Goal: Use online tool/utility: Utilize a website feature to perform a specific function

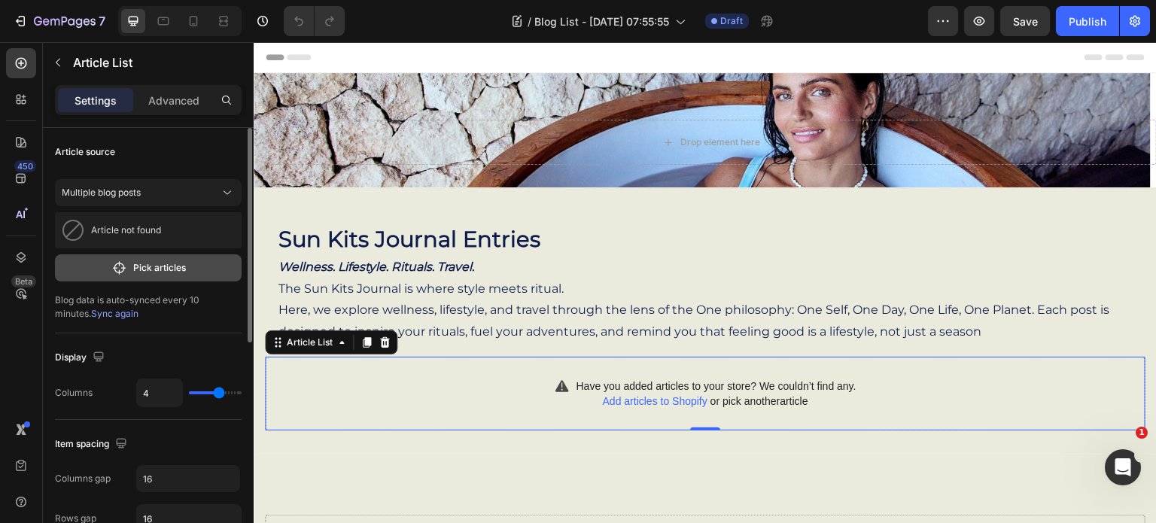
click at [143, 270] on p "Pick articles" at bounding box center [159, 268] width 53 height 14
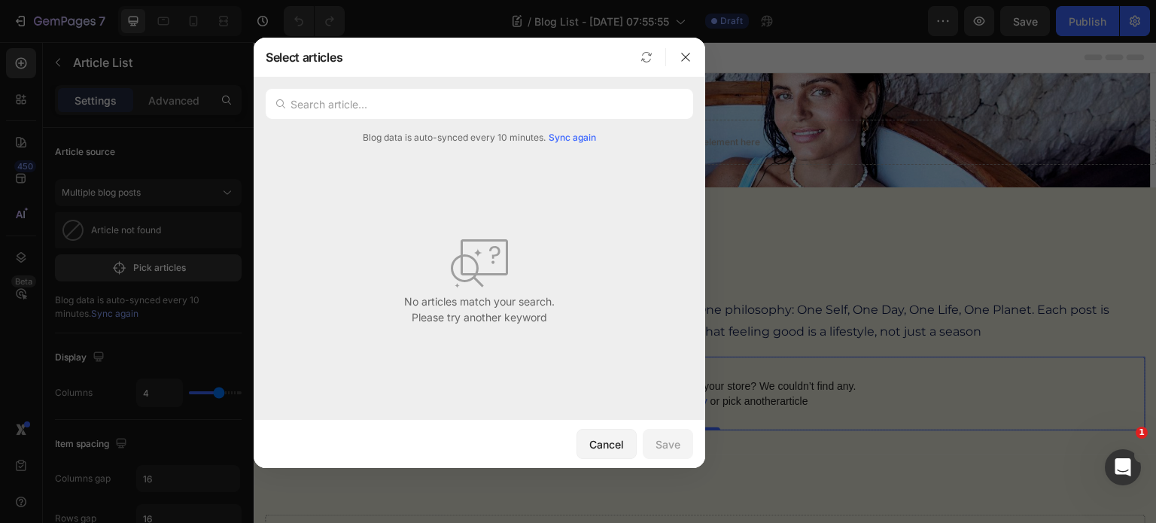
click at [137, 192] on div at bounding box center [578, 261] width 1156 height 523
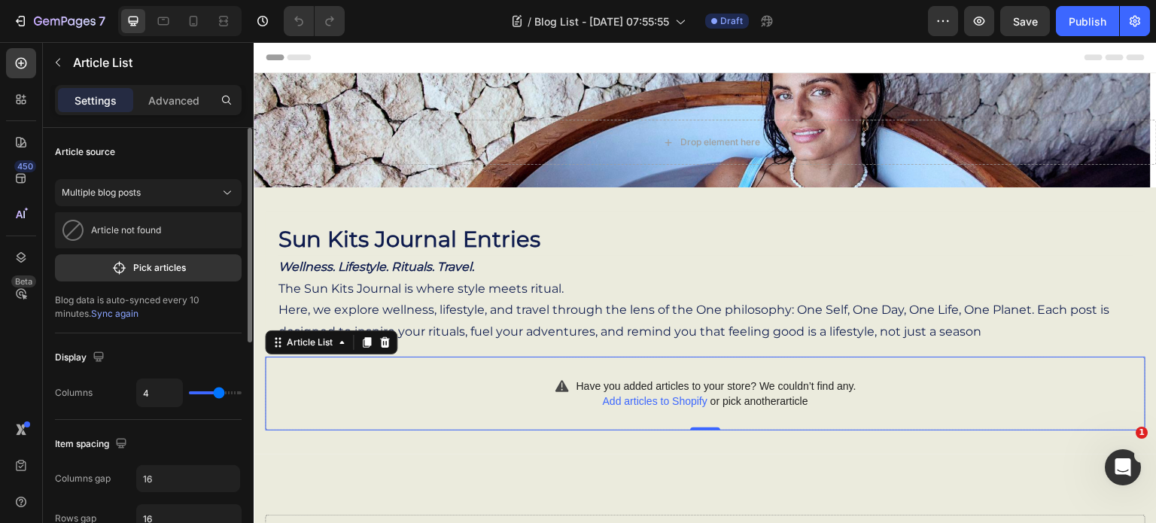
click at [146, 153] on div "Article source" at bounding box center [148, 152] width 187 height 24
click at [106, 153] on div "Article source" at bounding box center [85, 152] width 60 height 14
click at [226, 196] on icon at bounding box center [227, 192] width 15 height 15
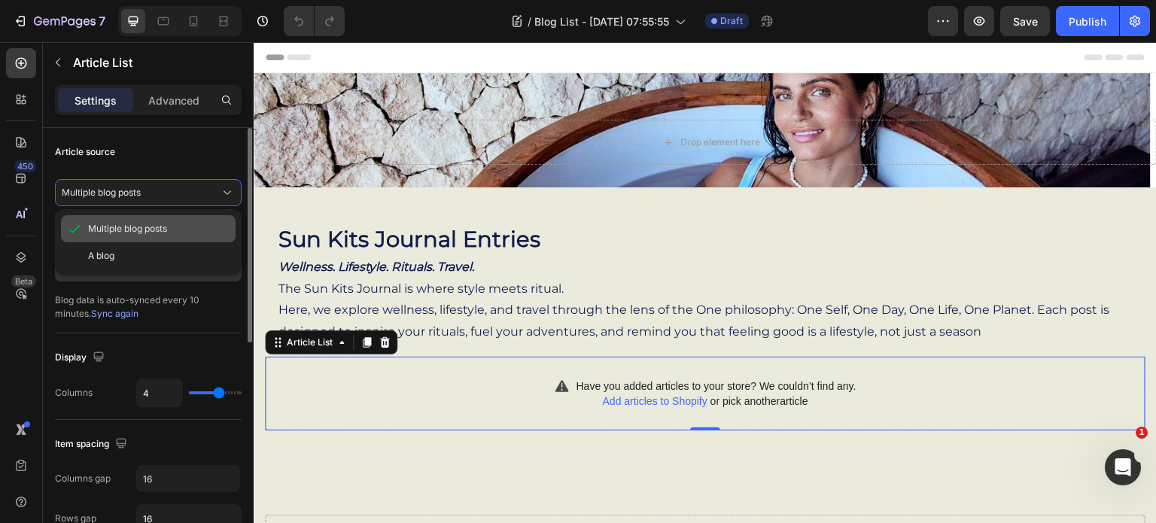
click at [138, 229] on span "Multiple blog posts" at bounding box center [127, 229] width 79 height 14
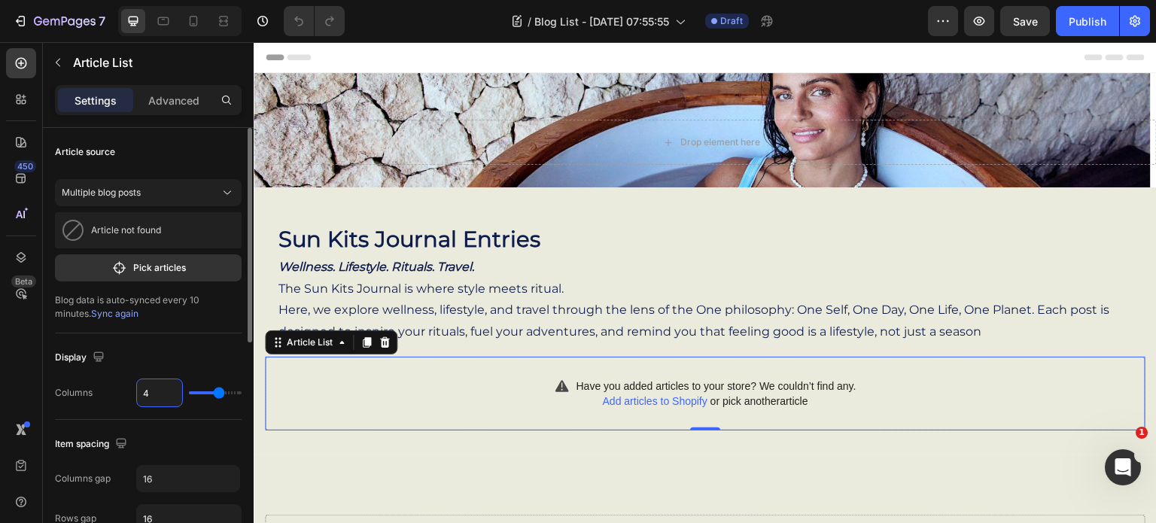
click at [148, 393] on input "4" at bounding box center [159, 392] width 45 height 27
type input "3"
type input "2"
drag, startPoint x: 219, startPoint y: 389, endPoint x: 205, endPoint y: 390, distance: 14.3
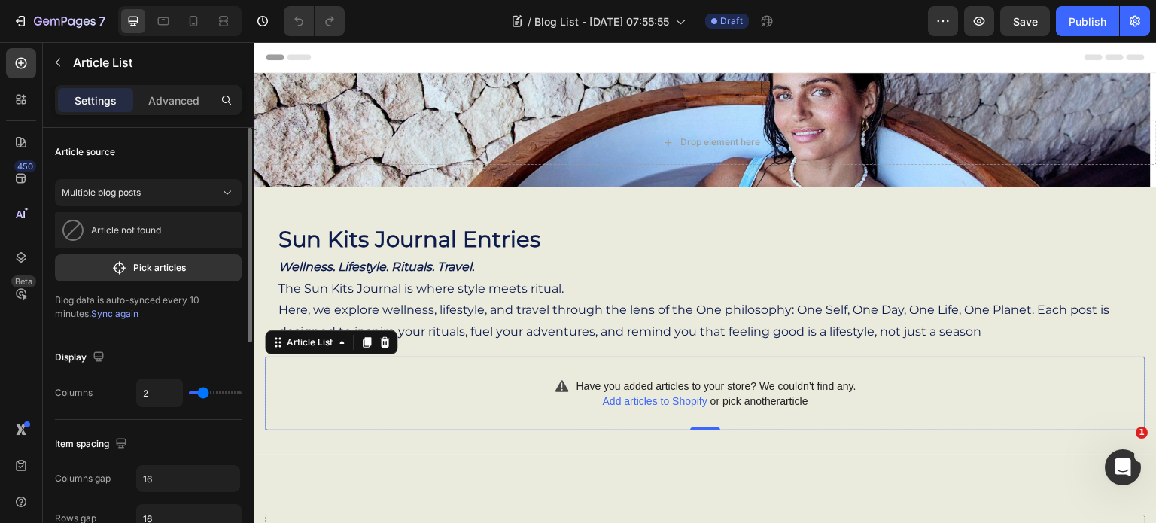
type input "2"
click at [205, 391] on input "range" at bounding box center [215, 392] width 53 height 3
click at [193, 268] on button "Pick articles" at bounding box center [148, 267] width 187 height 27
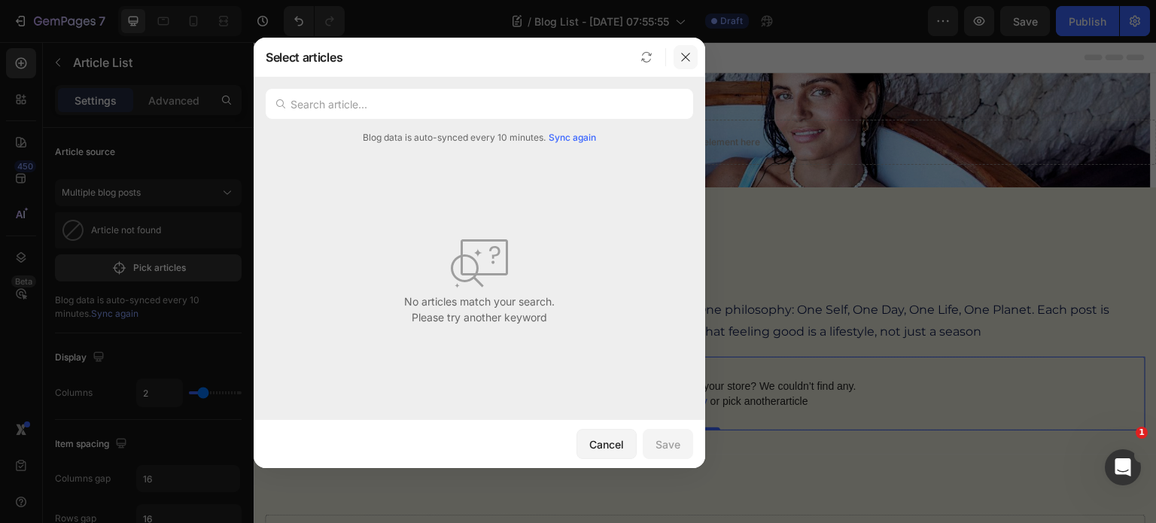
click at [688, 54] on icon "button" at bounding box center [685, 57] width 8 height 8
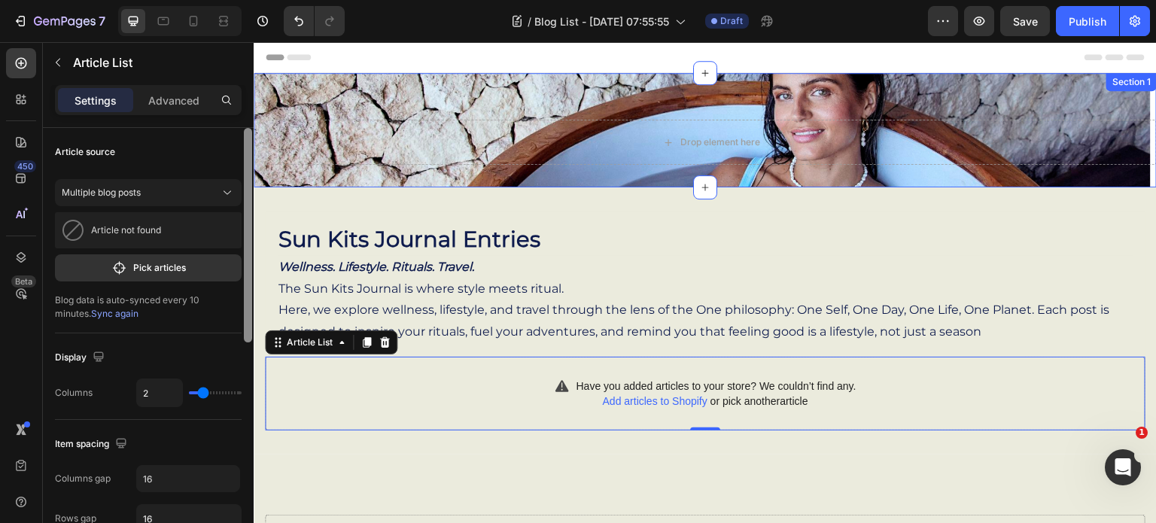
drag, startPoint x: 502, startPoint y: 371, endPoint x: 263, endPoint y: 146, distance: 327.8
click at [118, 163] on div "Article source" at bounding box center [148, 152] width 187 height 24
